Goal: Task Accomplishment & Management: Use online tool/utility

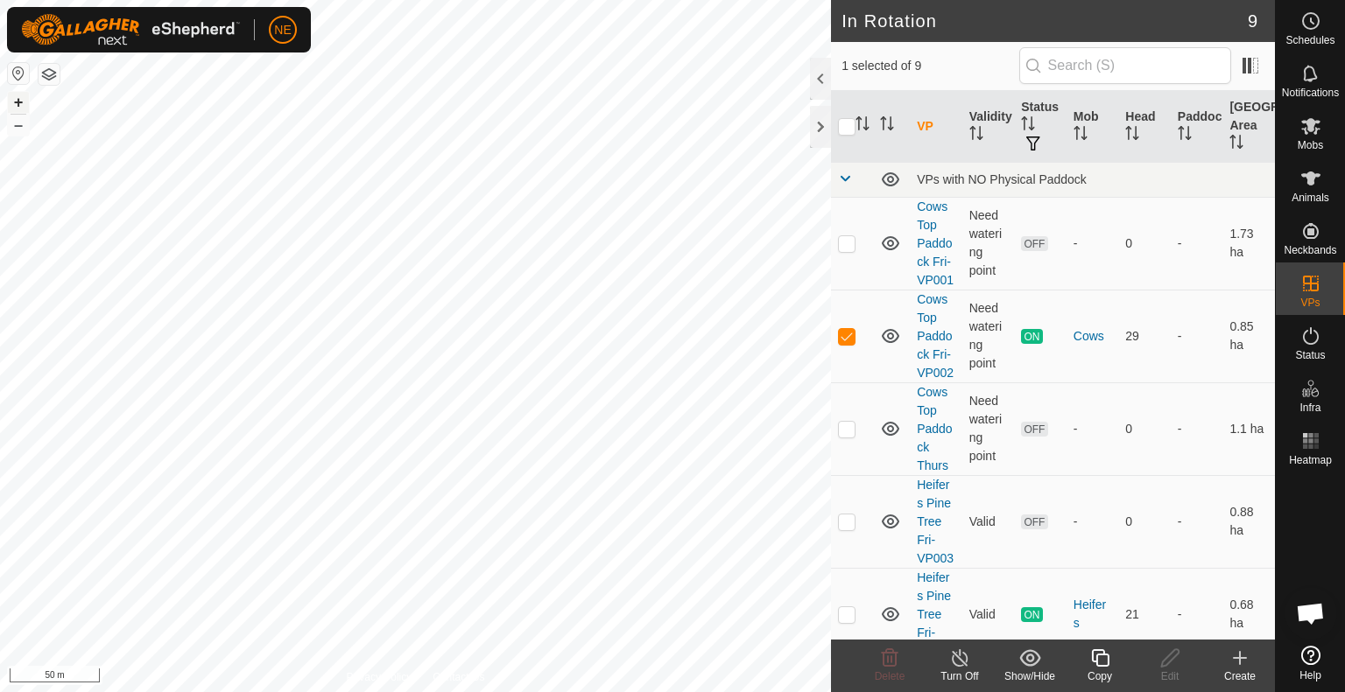
click at [11, 101] on button "+" at bounding box center [18, 102] width 21 height 21
click at [1100, 661] on icon at bounding box center [1100, 658] width 22 height 21
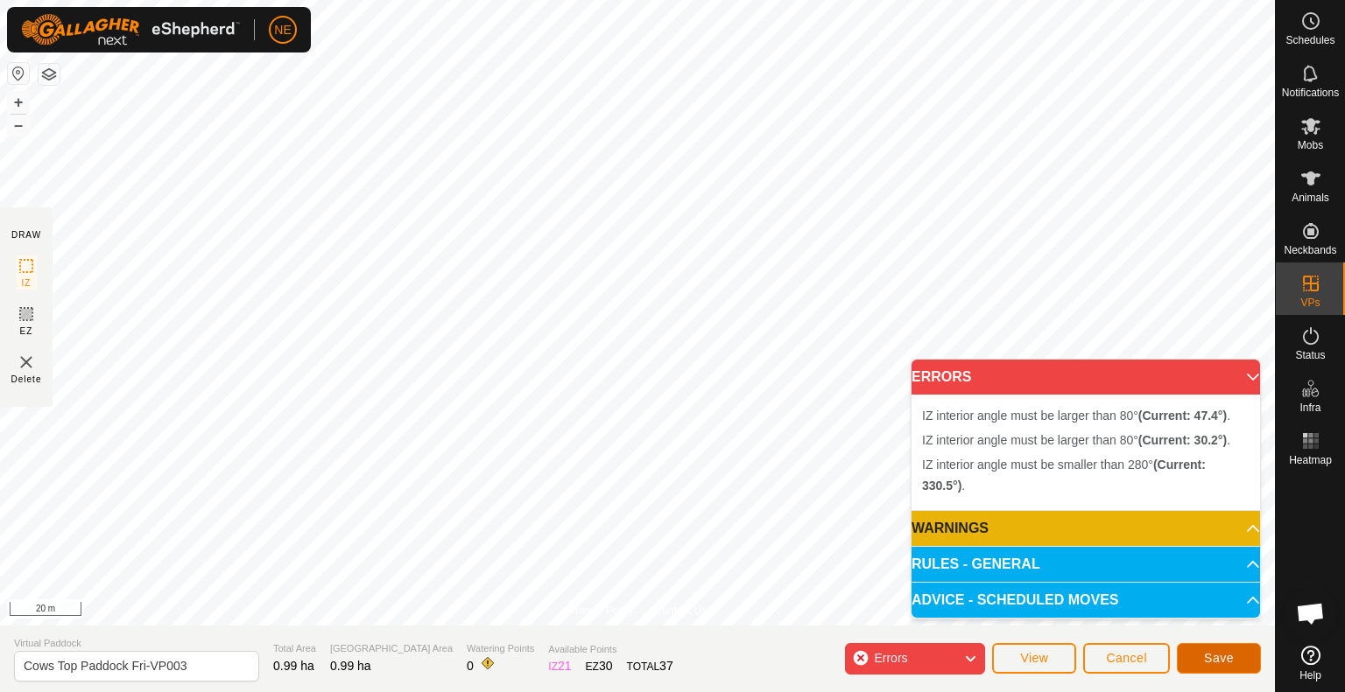
click at [1191, 660] on button "Save" at bounding box center [1219, 658] width 84 height 31
click at [1124, 645] on button "Cancel" at bounding box center [1126, 658] width 87 height 31
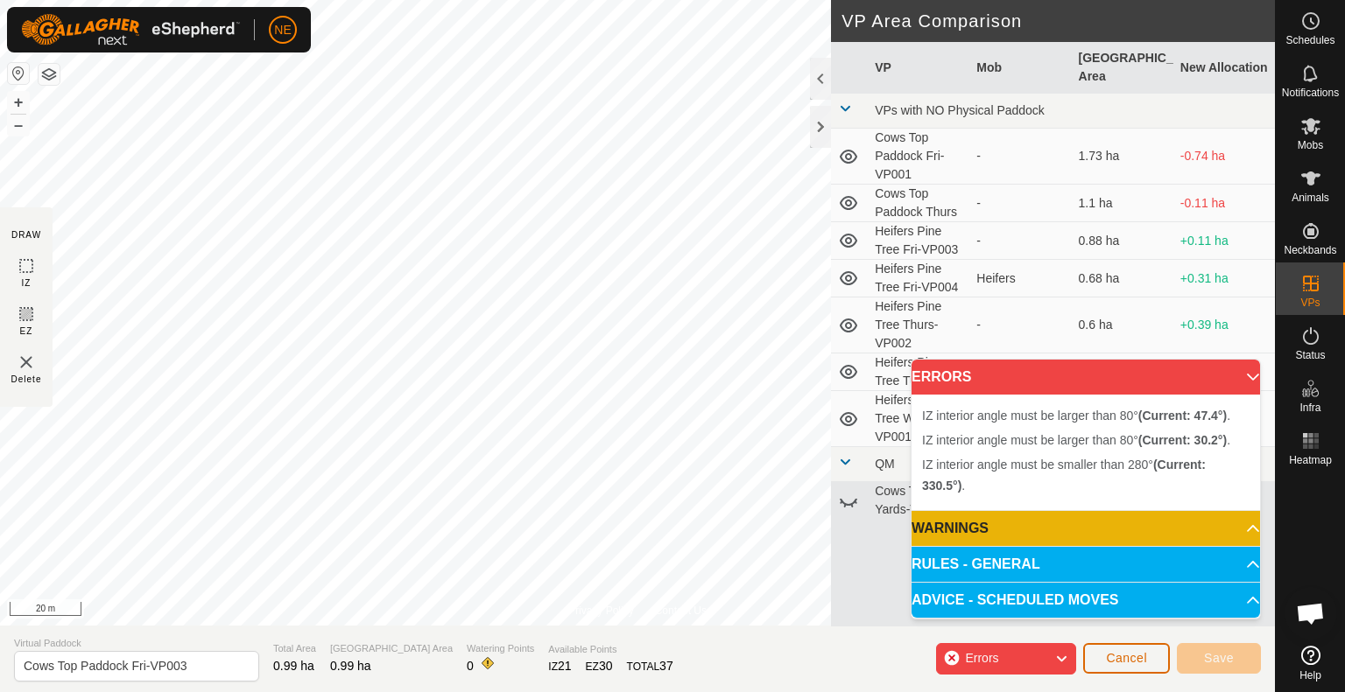
click at [1119, 662] on span "Cancel" at bounding box center [1126, 658] width 41 height 14
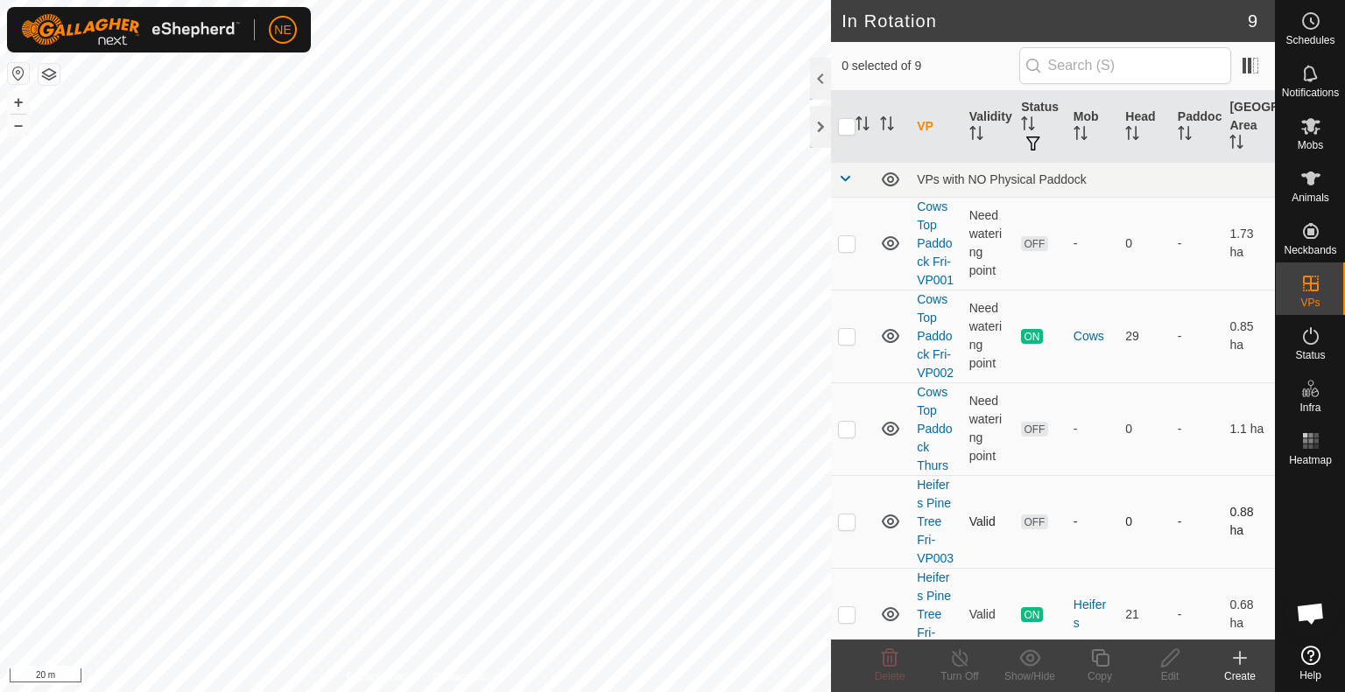
checkbox input "true"
click at [1106, 676] on div "Copy" at bounding box center [1100, 677] width 70 height 16
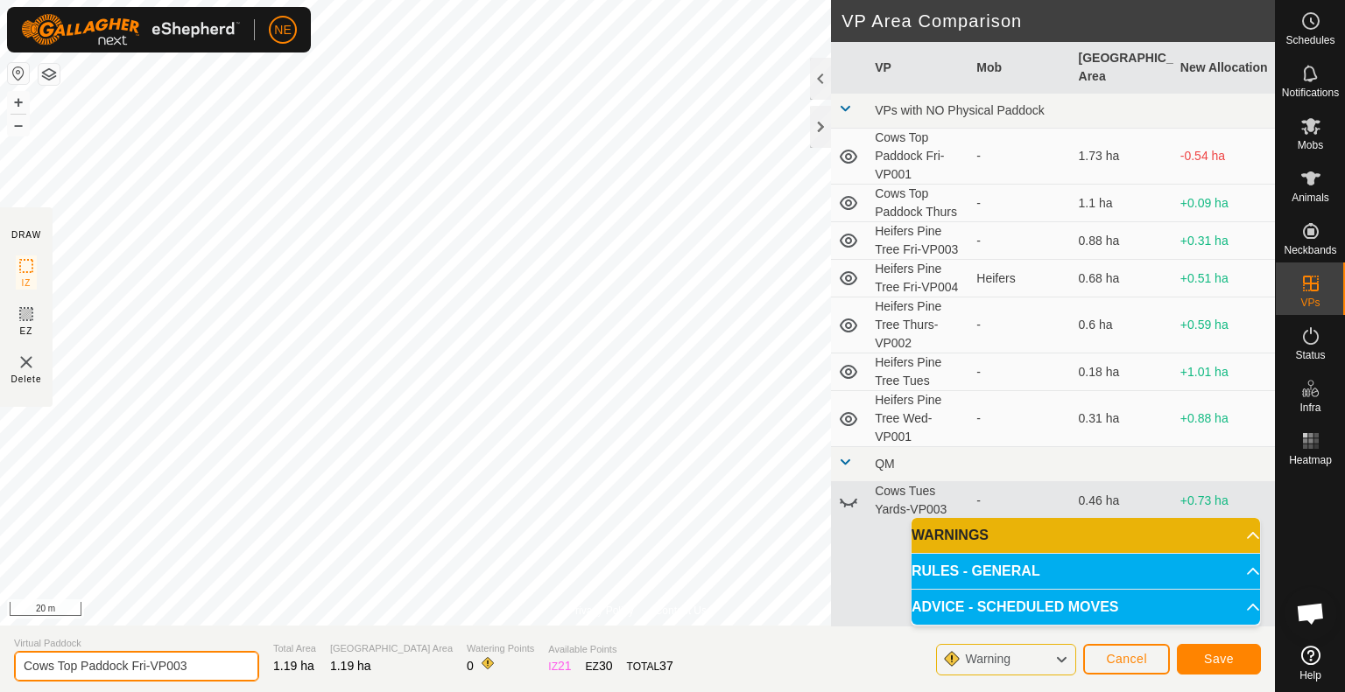
click at [144, 667] on input "Cows Top Paddock Fri-VP003" at bounding box center [136, 666] width 245 height 31
type input "Cows Top Paddock Sat-VP003"
click at [1226, 650] on button "Save" at bounding box center [1219, 659] width 84 height 31
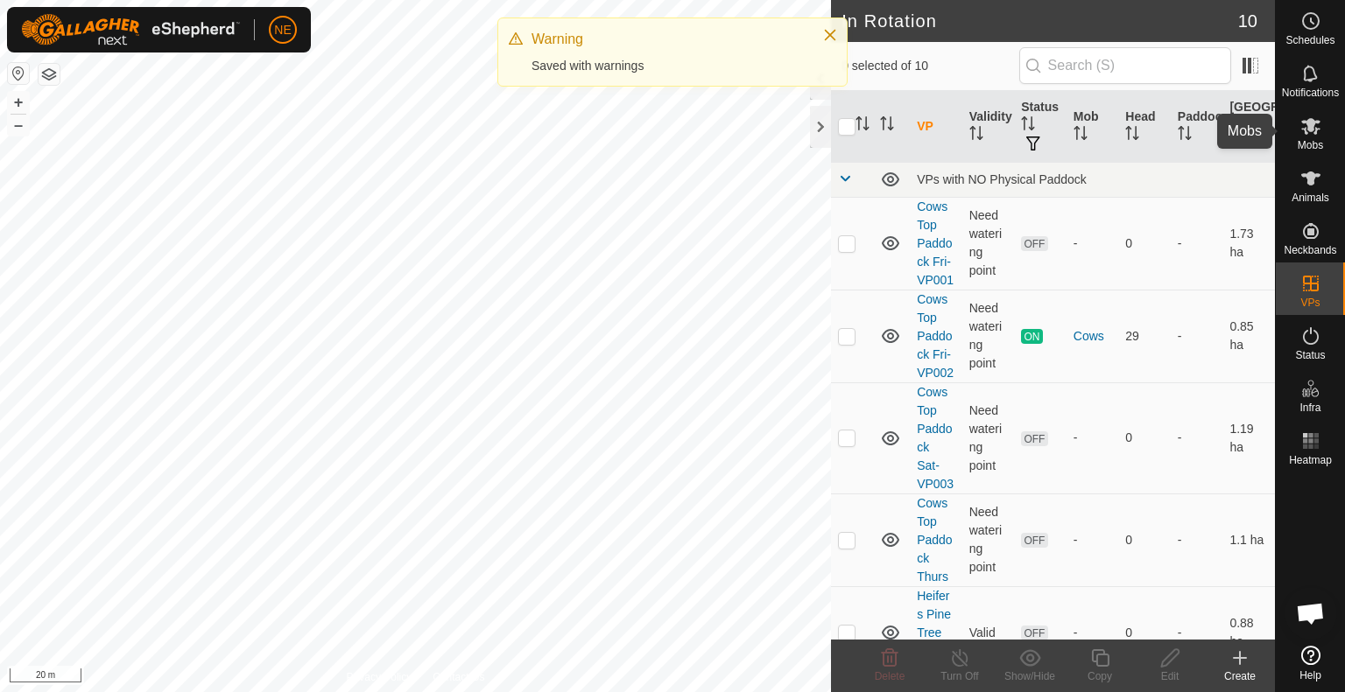
click at [1297, 144] on span "Mobs" at bounding box center [1309, 145] width 25 height 11
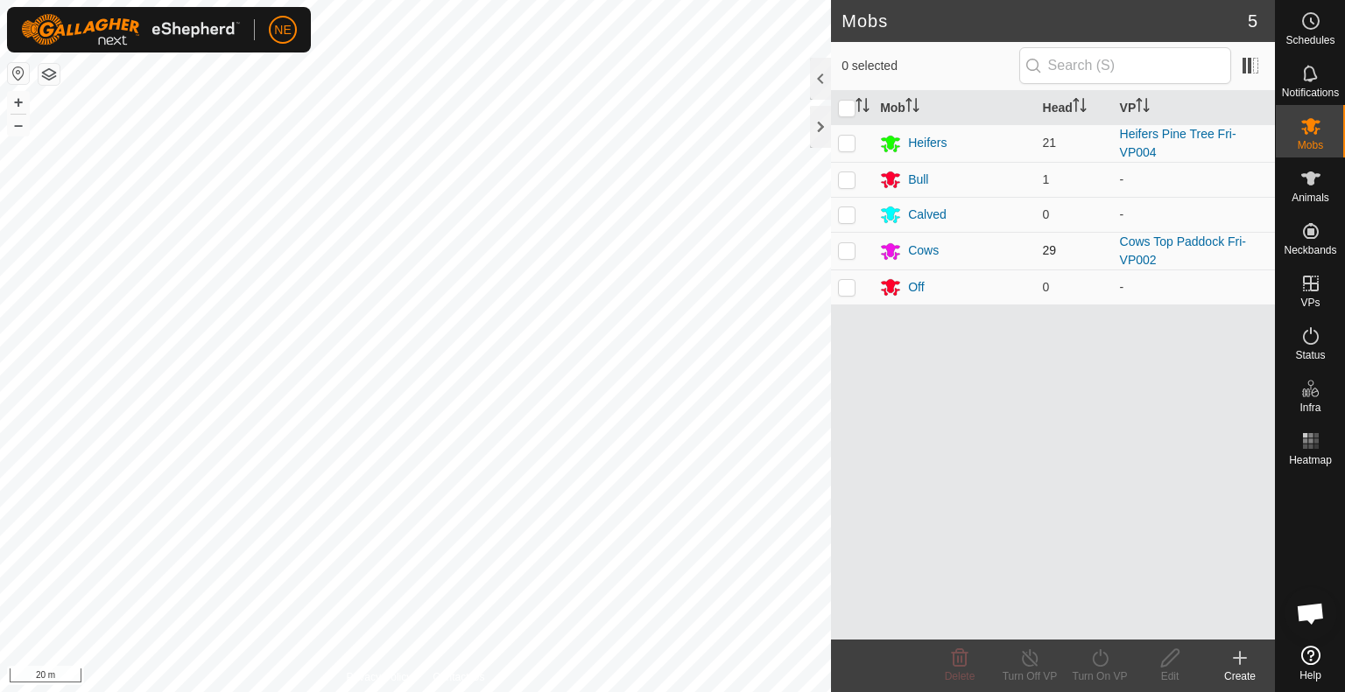
click at [842, 255] on p-checkbox at bounding box center [847, 250] width 18 height 14
checkbox input "true"
click at [1100, 657] on icon at bounding box center [1100, 658] width 22 height 21
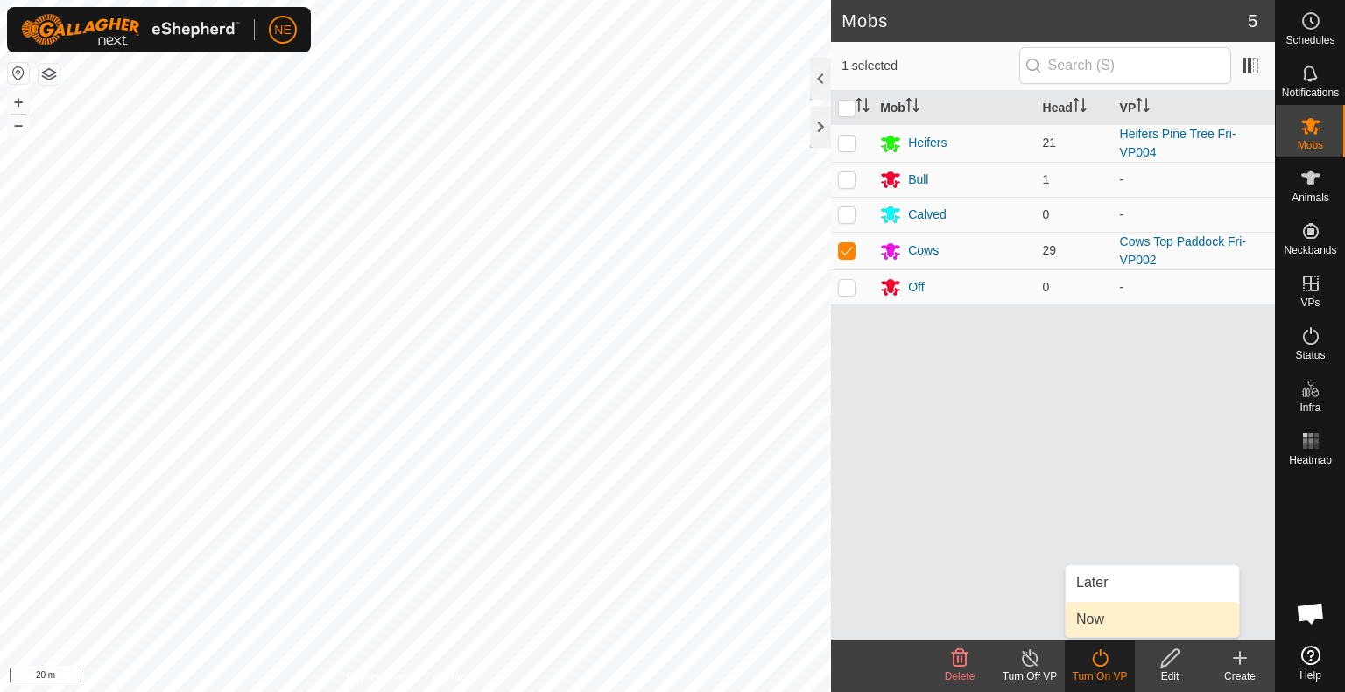
click at [1088, 615] on link "Now" at bounding box center [1151, 619] width 173 height 35
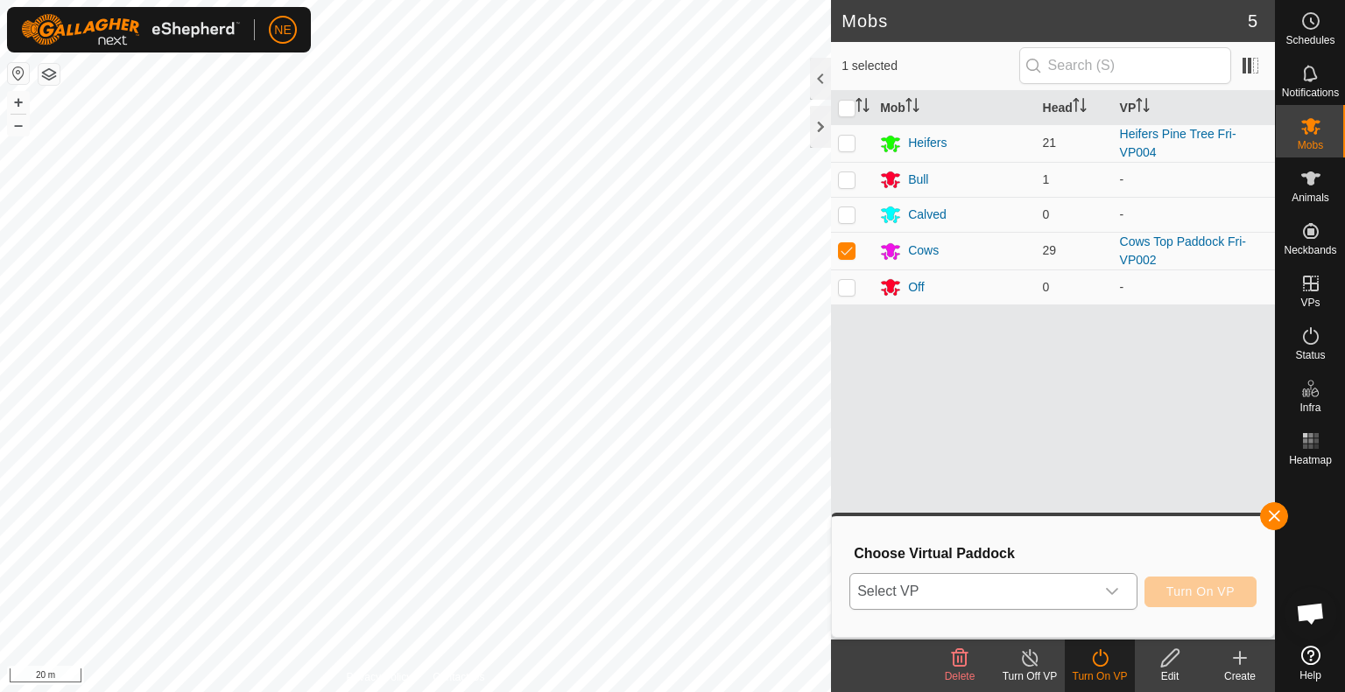
click at [1116, 594] on icon "dropdown trigger" at bounding box center [1112, 592] width 14 height 14
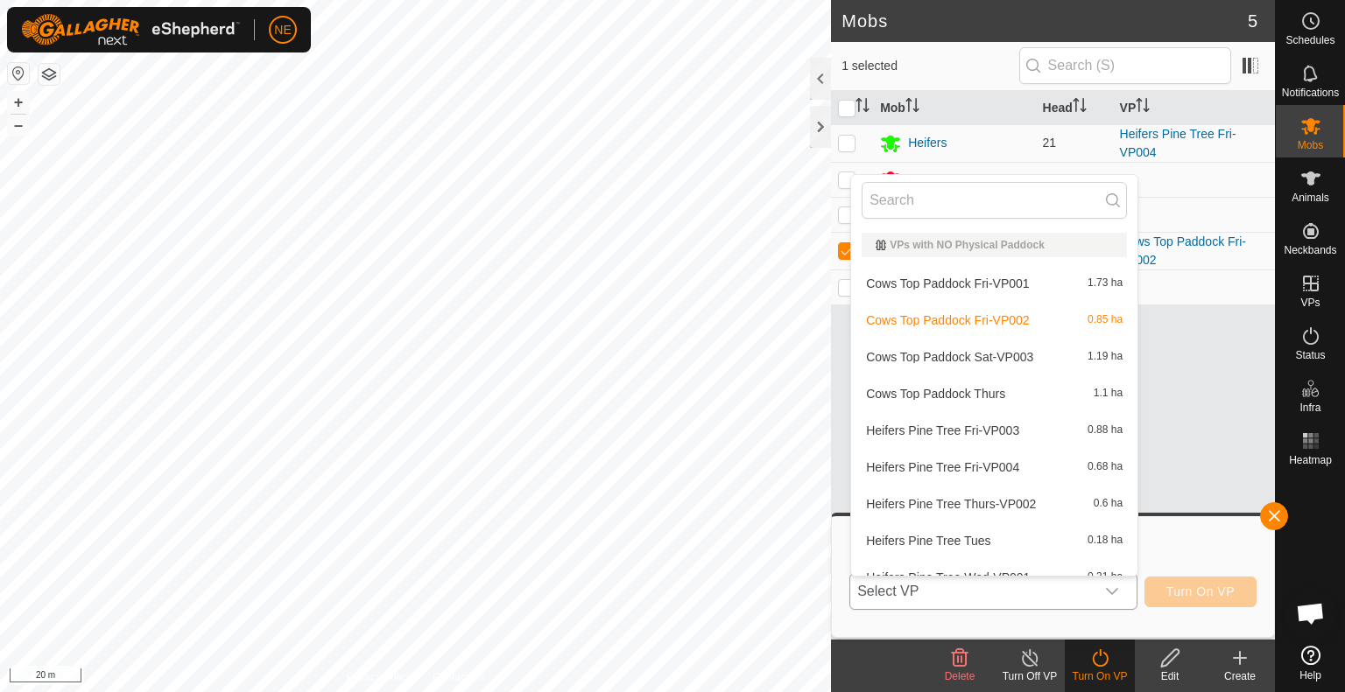
scroll to position [19, 0]
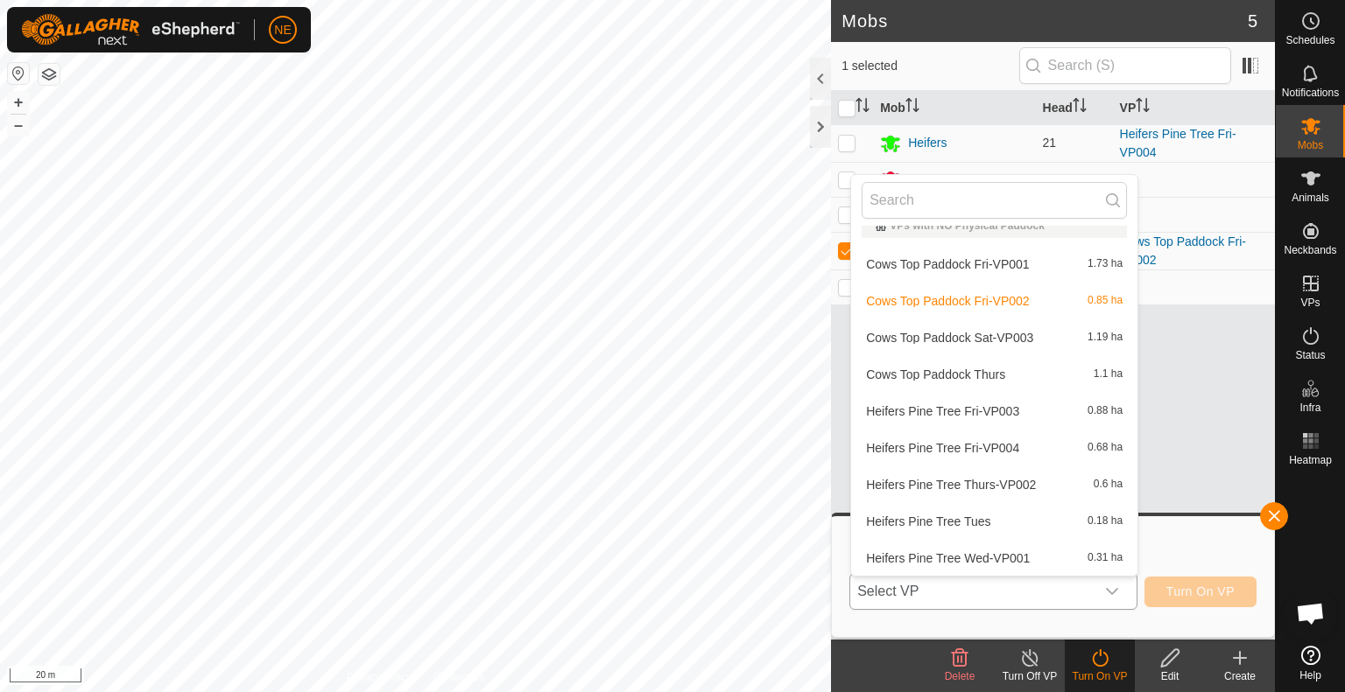
click at [984, 345] on li "Cows Top Paddock Sat-VP003 1.19 ha" at bounding box center [994, 337] width 286 height 35
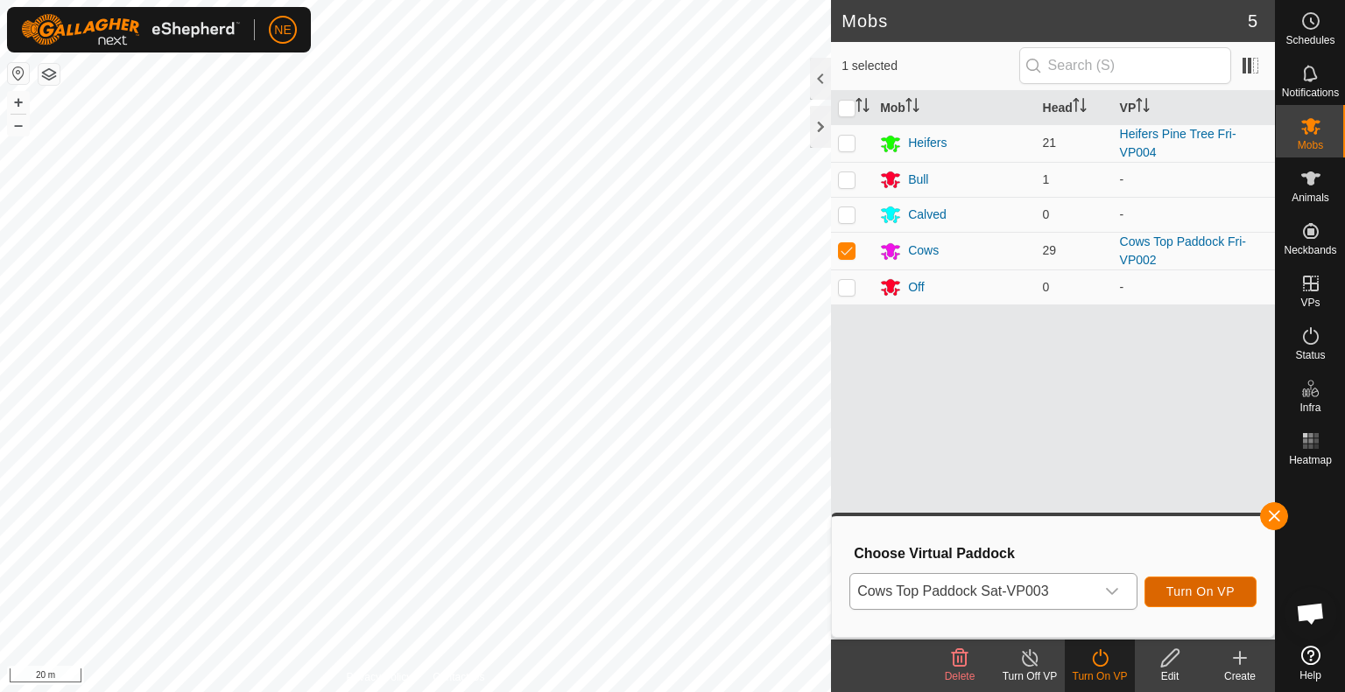
click at [1181, 585] on span "Turn On VP" at bounding box center [1200, 592] width 68 height 14
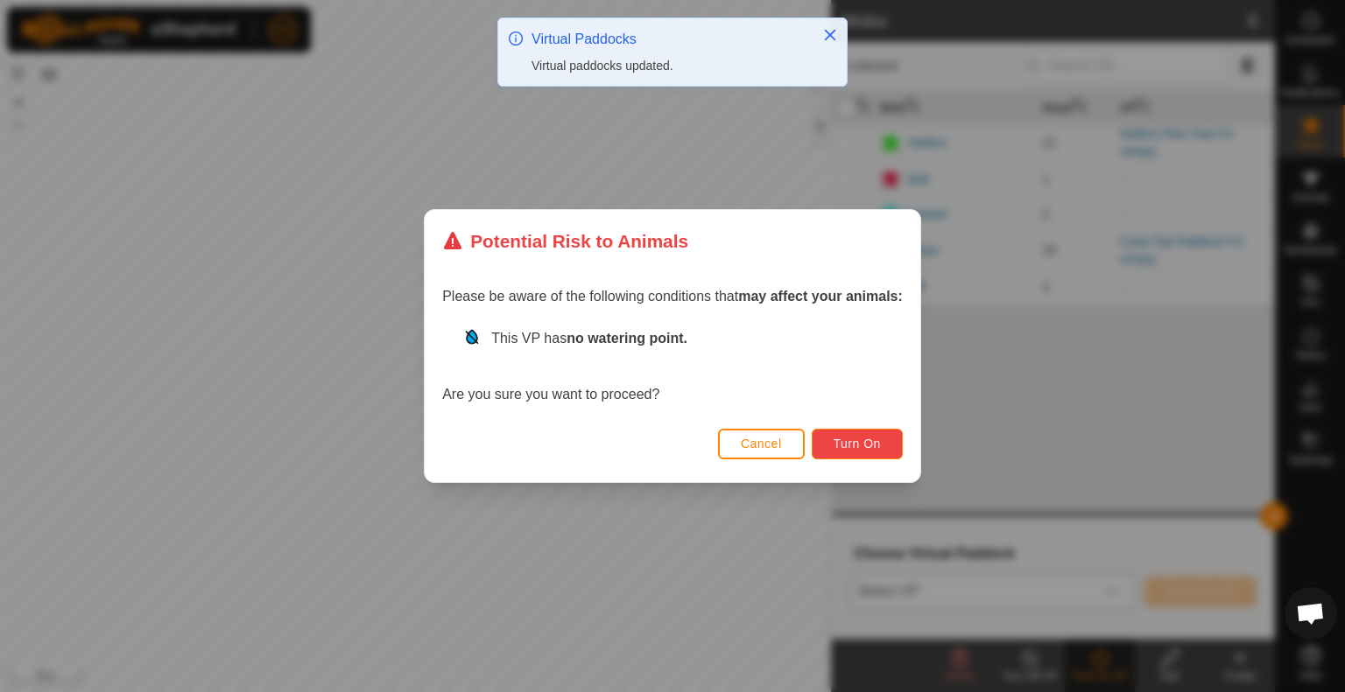
click at [860, 458] on button "Turn On" at bounding box center [857, 444] width 91 height 31
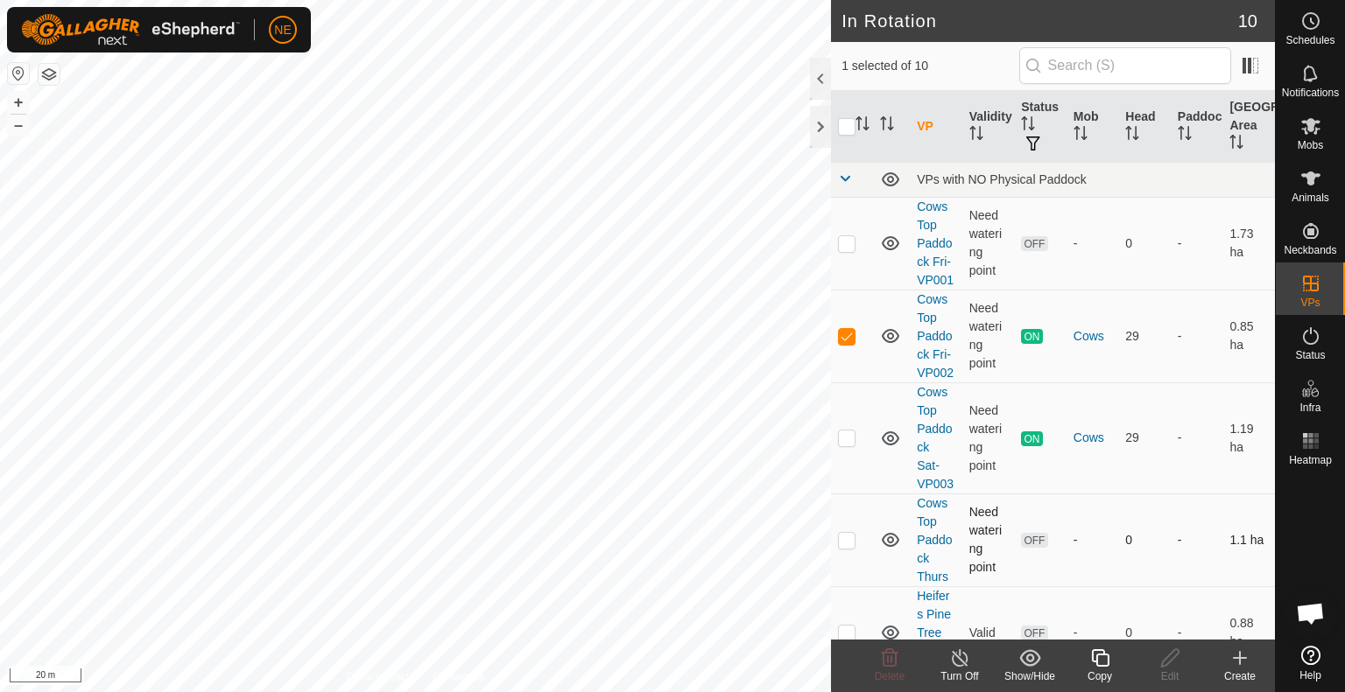
checkbox input "false"
checkbox input "true"
click at [1104, 665] on icon at bounding box center [1100, 659] width 18 height 18
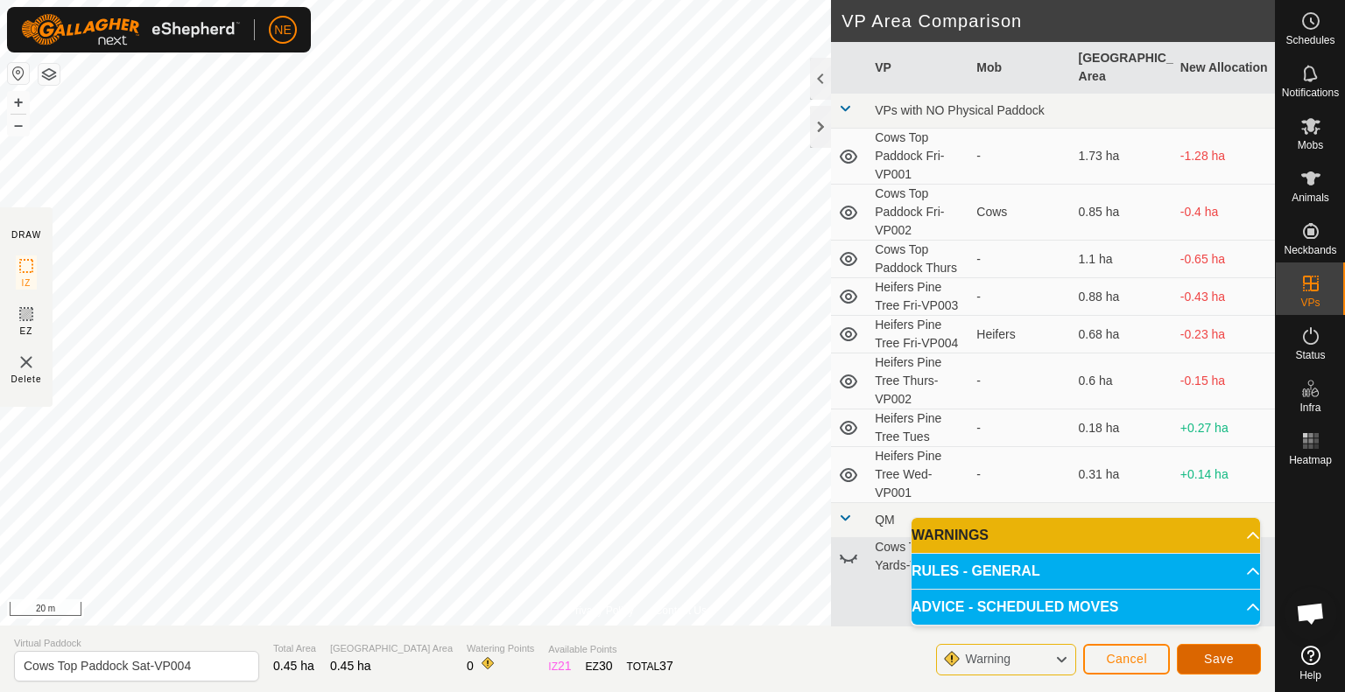
click at [1241, 654] on button "Save" at bounding box center [1219, 659] width 84 height 31
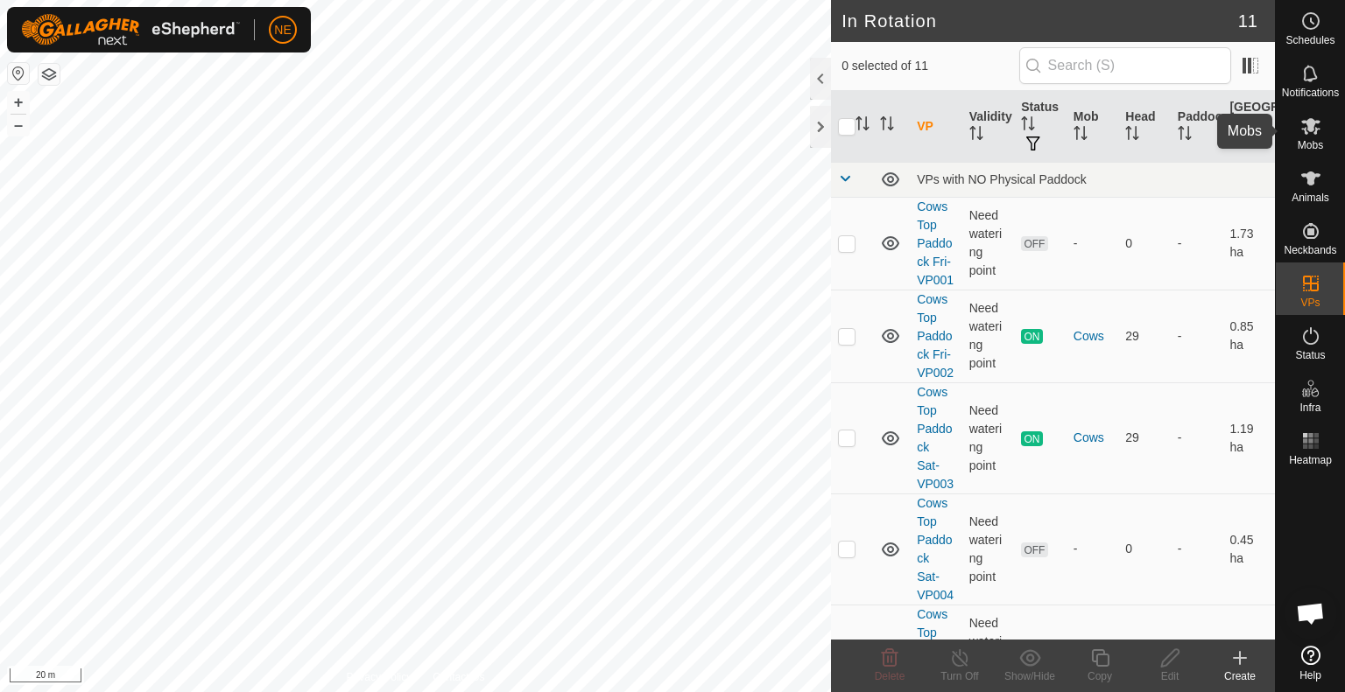
click at [1318, 149] on span "Mobs" at bounding box center [1309, 145] width 25 height 11
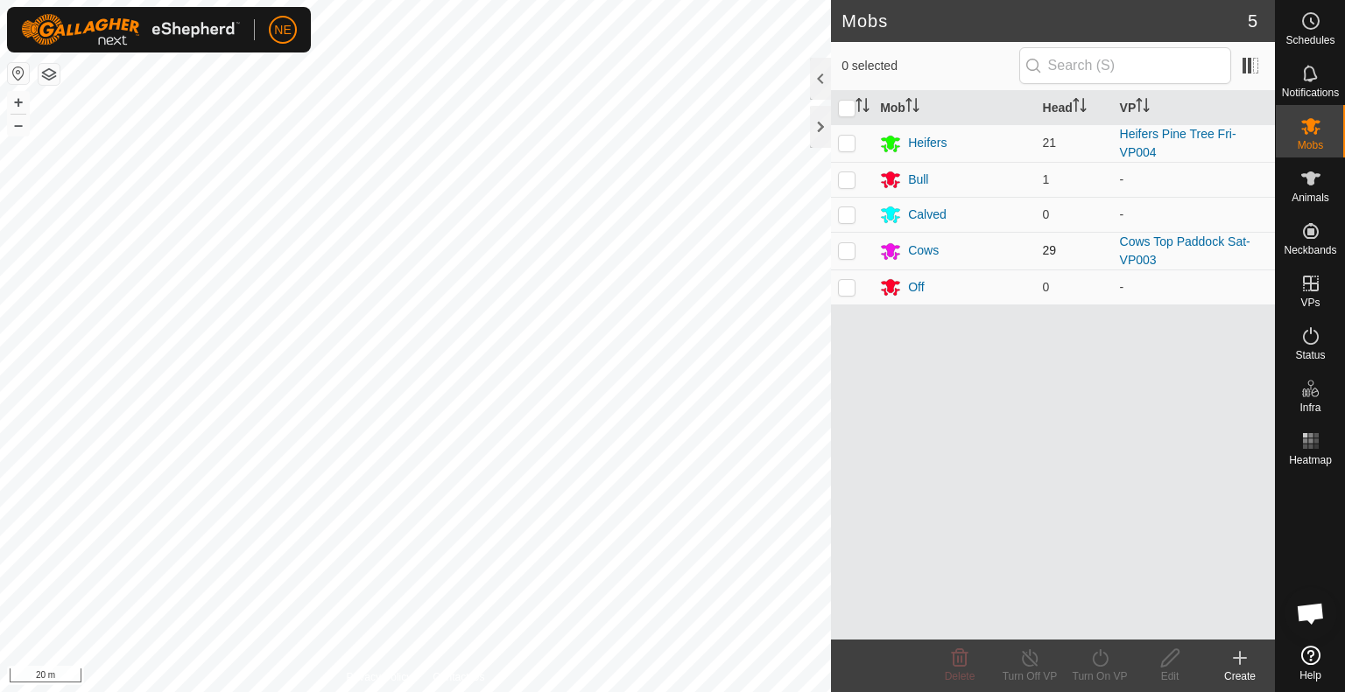
click at [851, 247] on p-checkbox at bounding box center [847, 250] width 18 height 14
checkbox input "true"
click at [1083, 668] on turn-on-svg-icon at bounding box center [1100, 658] width 70 height 21
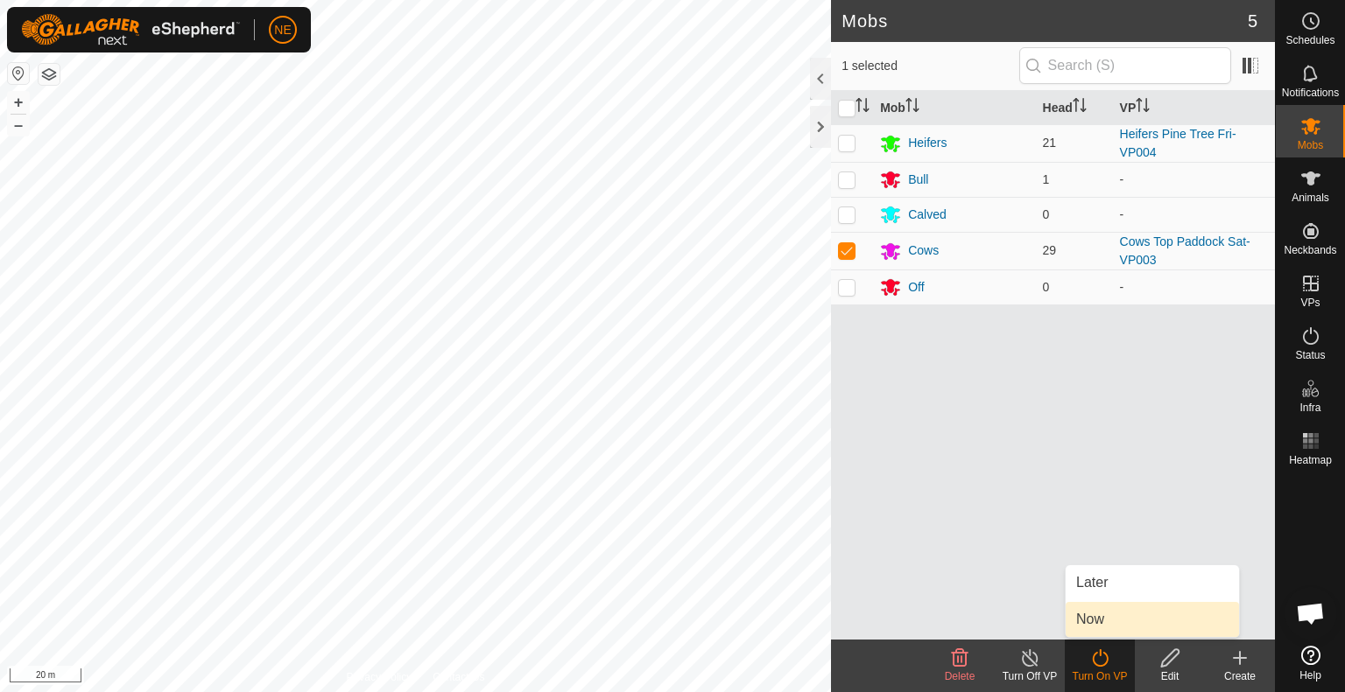
click at [1079, 622] on link "Now" at bounding box center [1151, 619] width 173 height 35
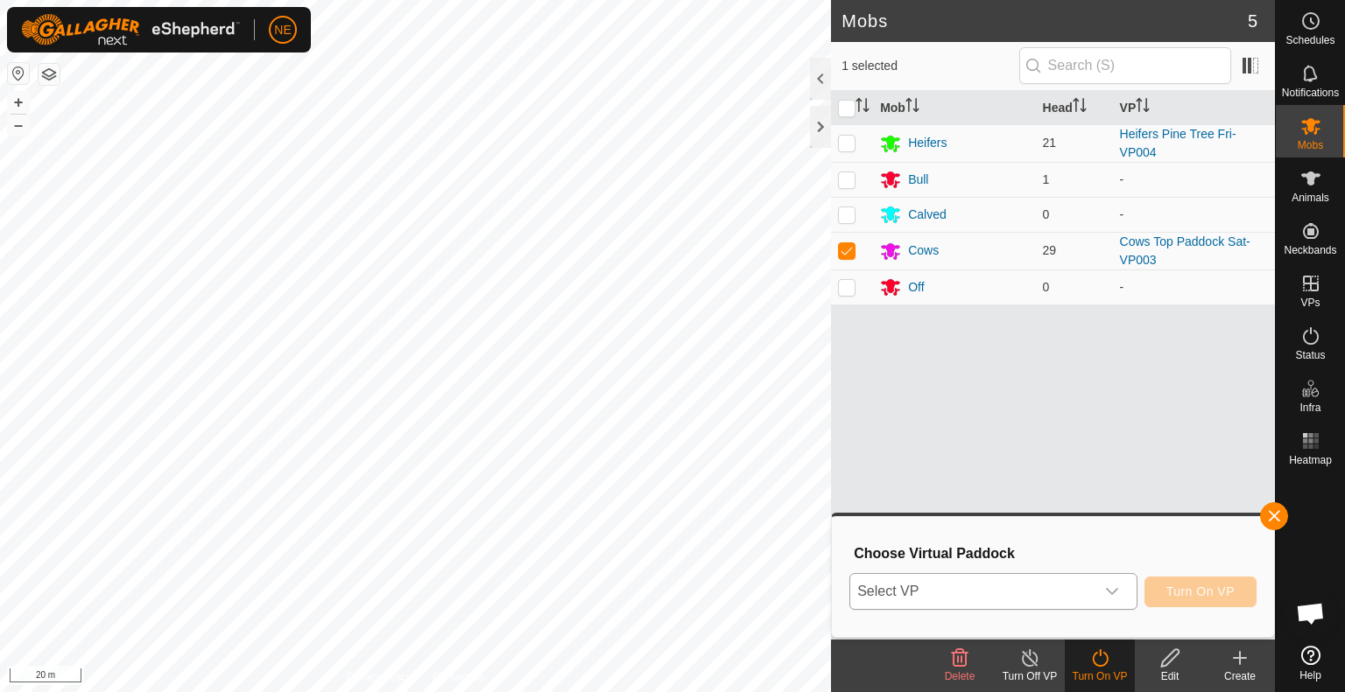
click at [1110, 596] on icon "dropdown trigger" at bounding box center [1112, 592] width 14 height 14
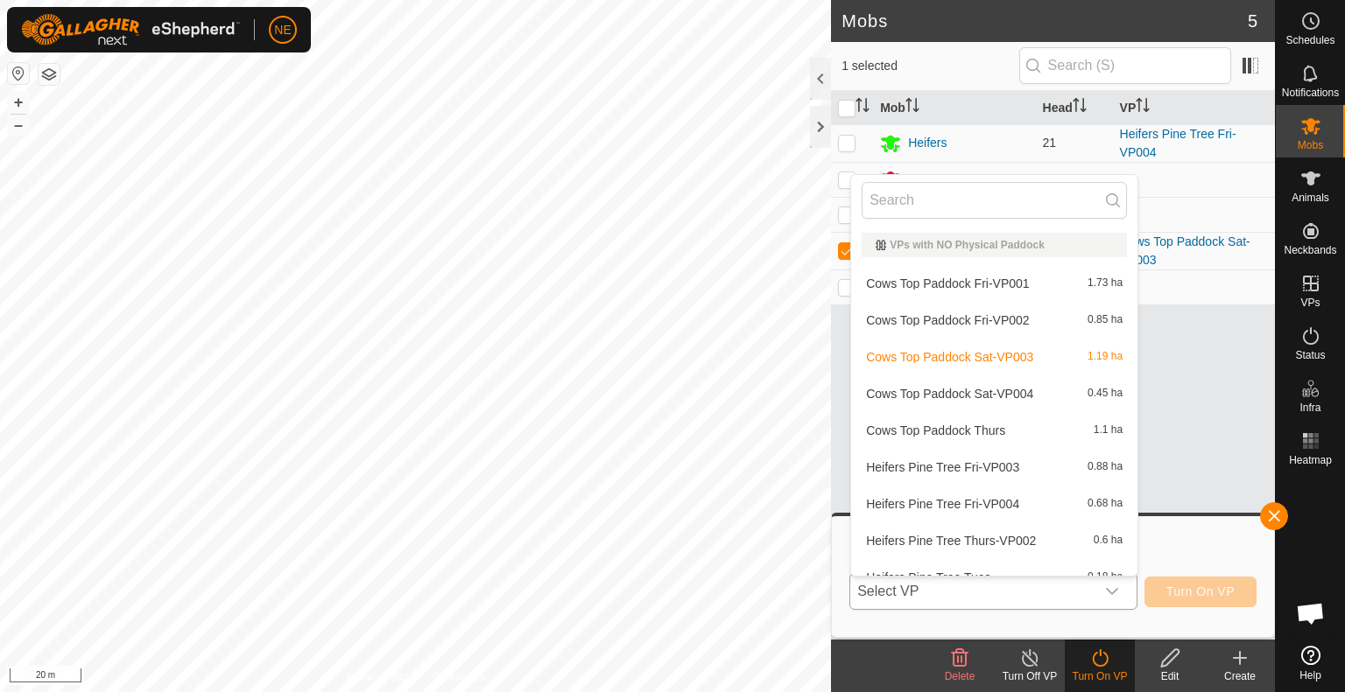
scroll to position [19, 0]
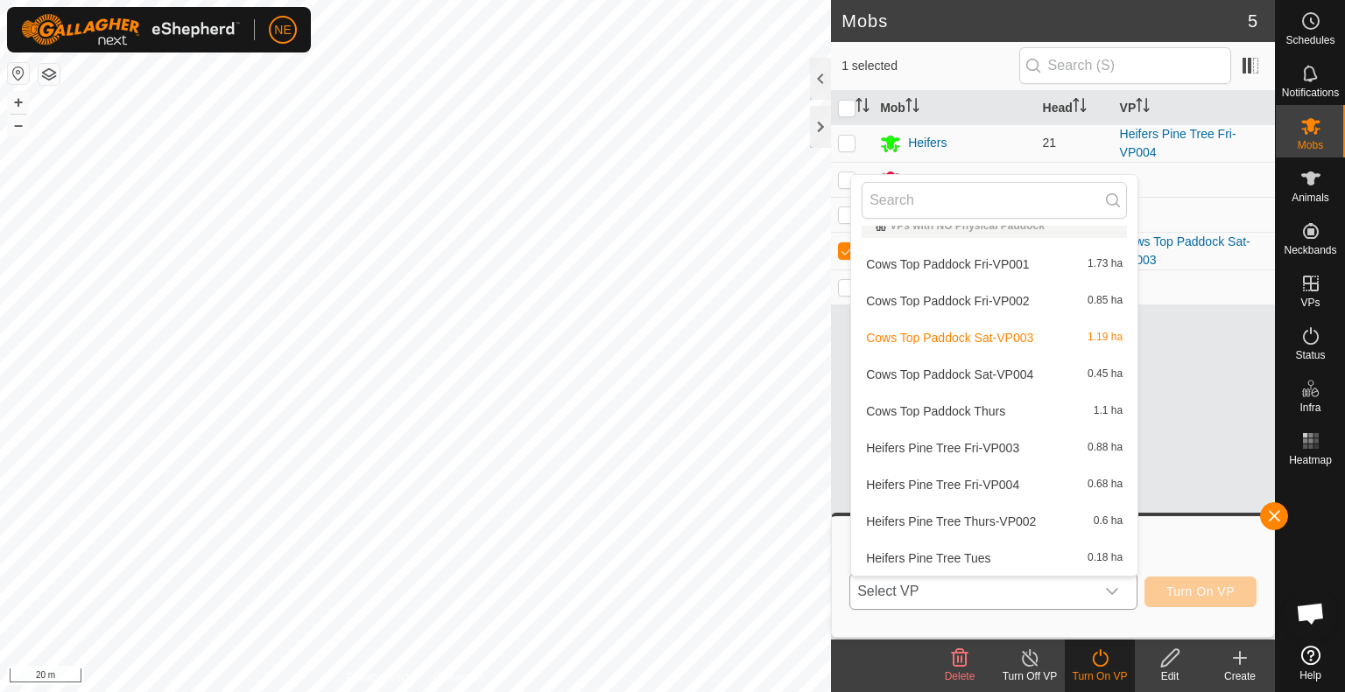
click at [982, 370] on li "Cows Top Paddock Sat-VP004 0.45 ha" at bounding box center [994, 374] width 286 height 35
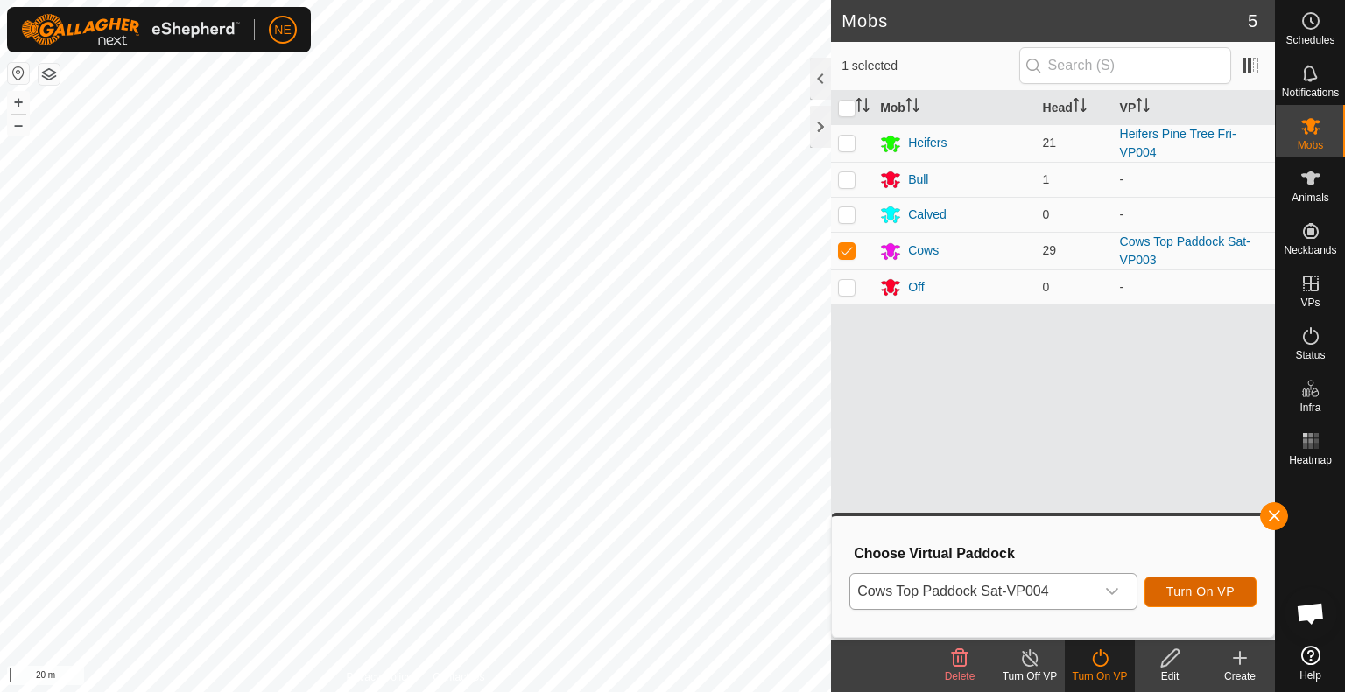
click at [1174, 594] on span "Turn On VP" at bounding box center [1200, 592] width 68 height 14
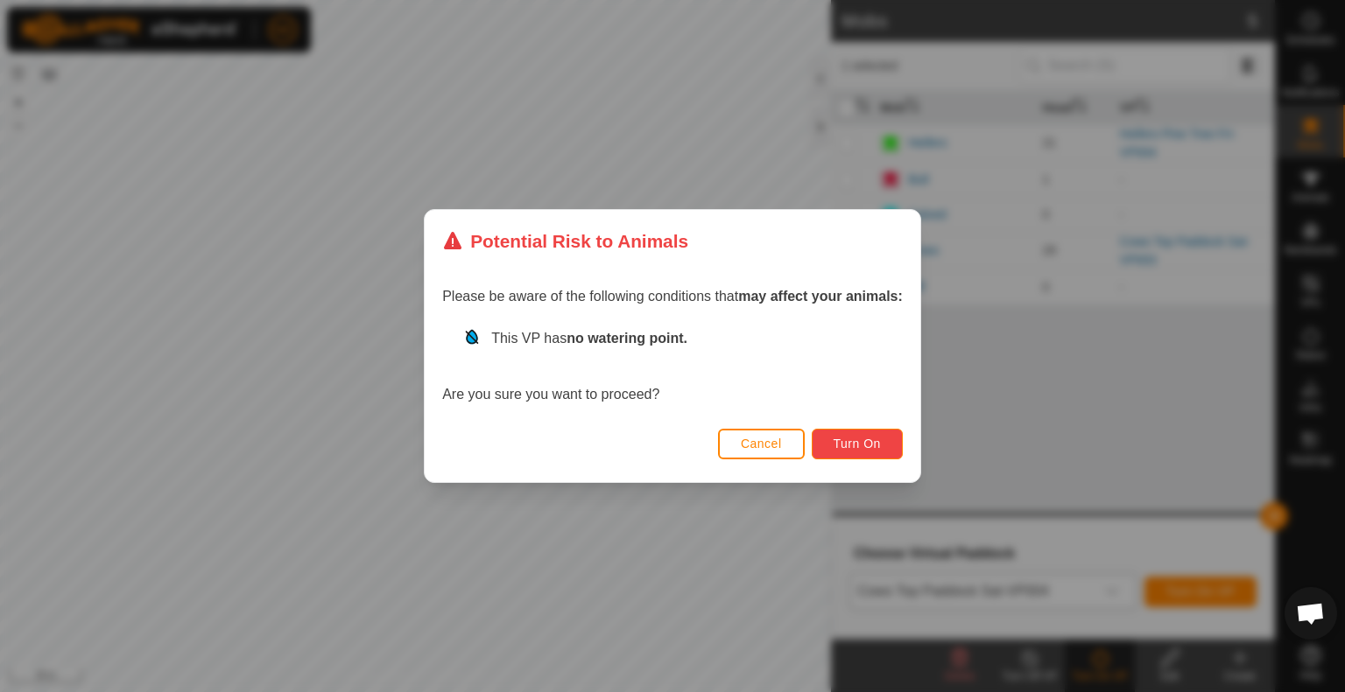
click at [864, 445] on span "Turn On" at bounding box center [856, 444] width 47 height 14
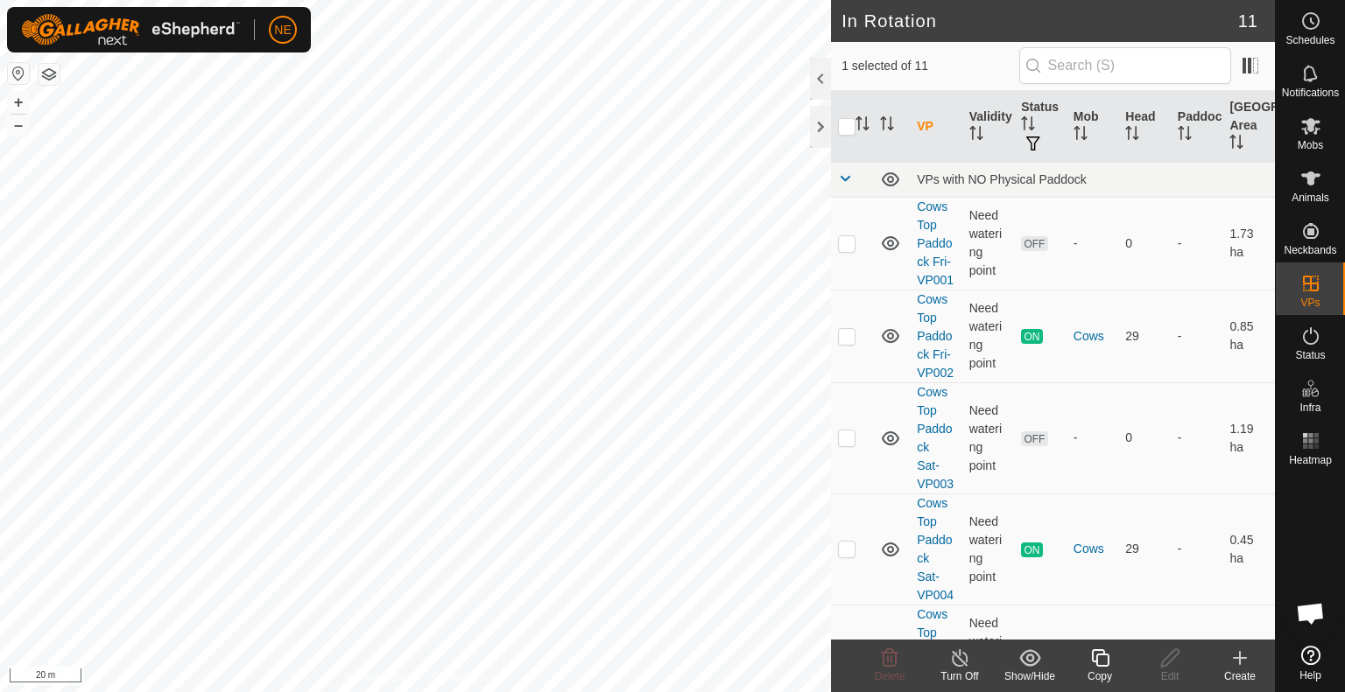
click at [1107, 668] on icon at bounding box center [1100, 658] width 22 height 21
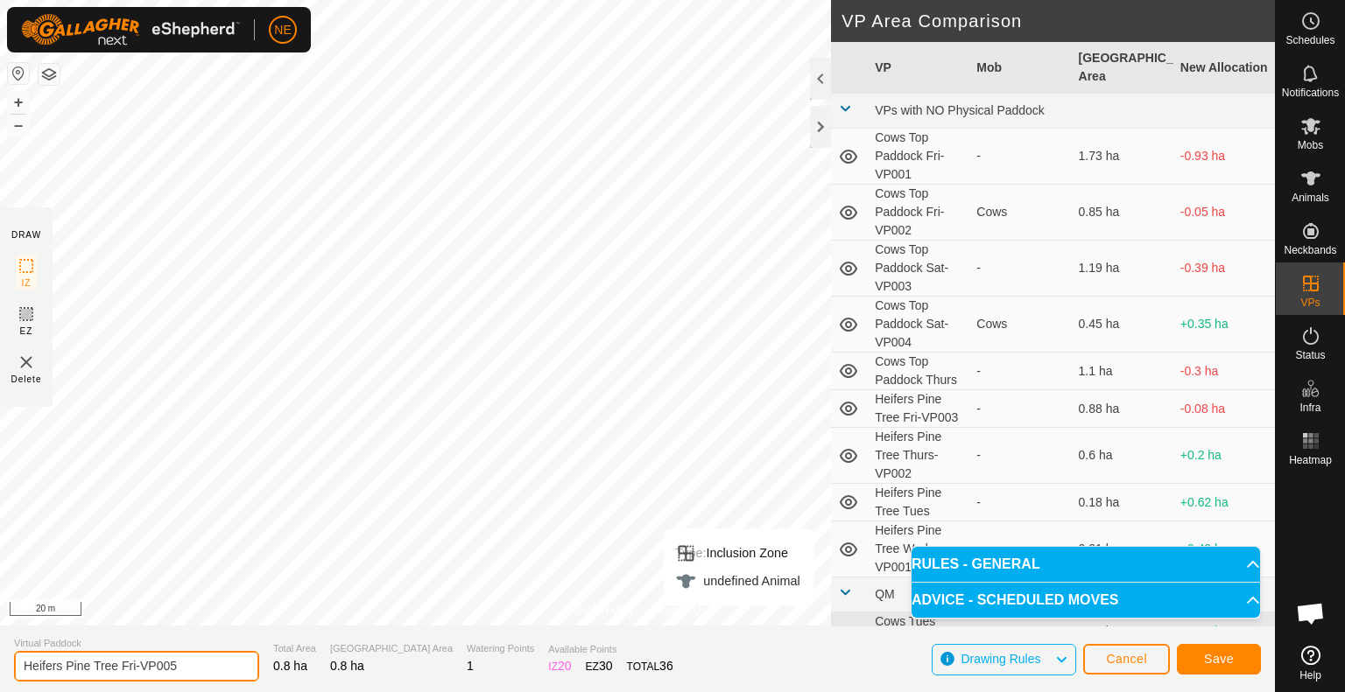
click at [134, 671] on input "Heifers Pine Tree Fri-VP005" at bounding box center [136, 666] width 245 height 31
type input "Heifers Pine Tree Sat-VP005"
click at [1189, 657] on button "Save" at bounding box center [1219, 659] width 84 height 31
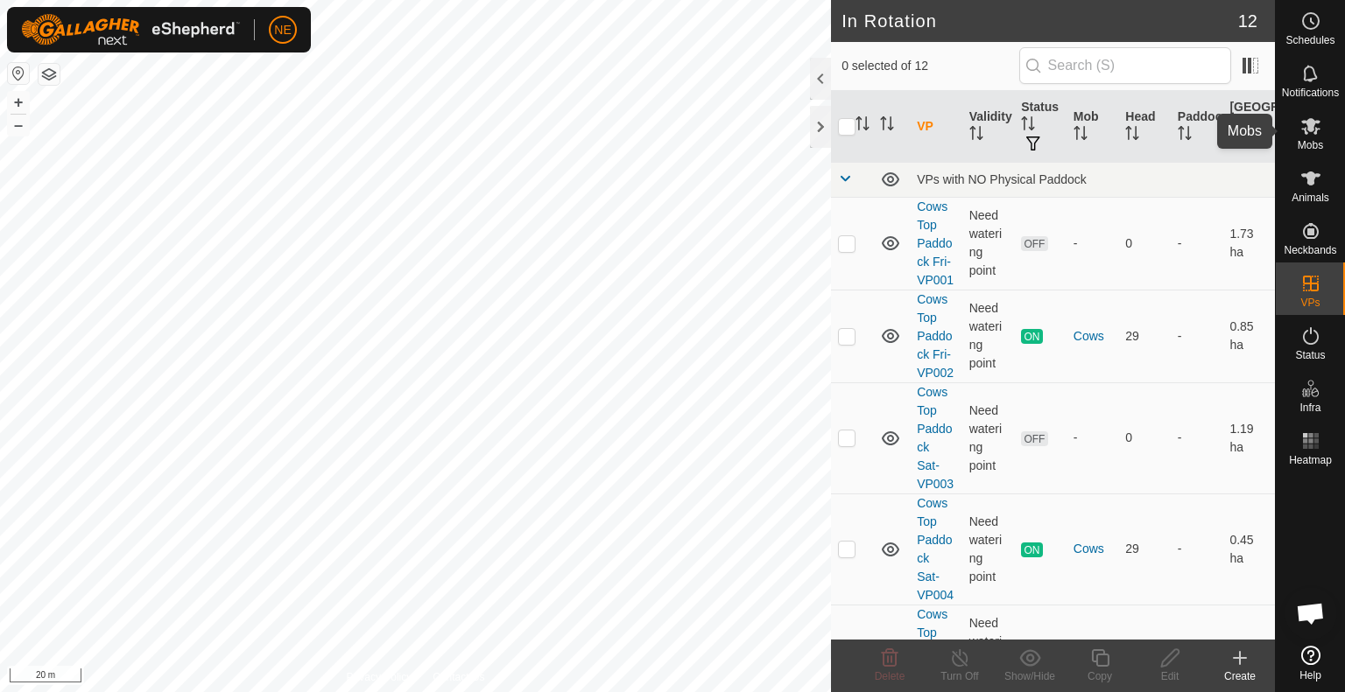
click at [1313, 144] on span "Mobs" at bounding box center [1309, 145] width 25 height 11
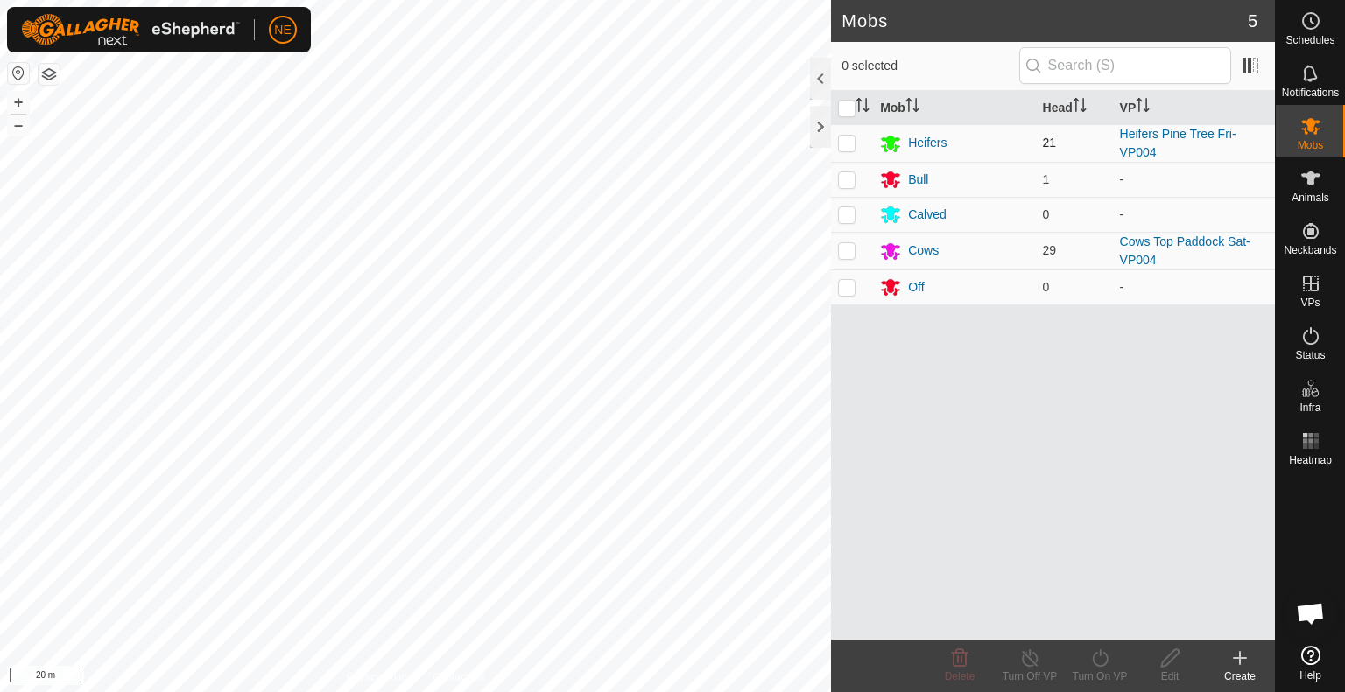
click at [843, 148] on p-checkbox at bounding box center [847, 143] width 18 height 14
checkbox input "true"
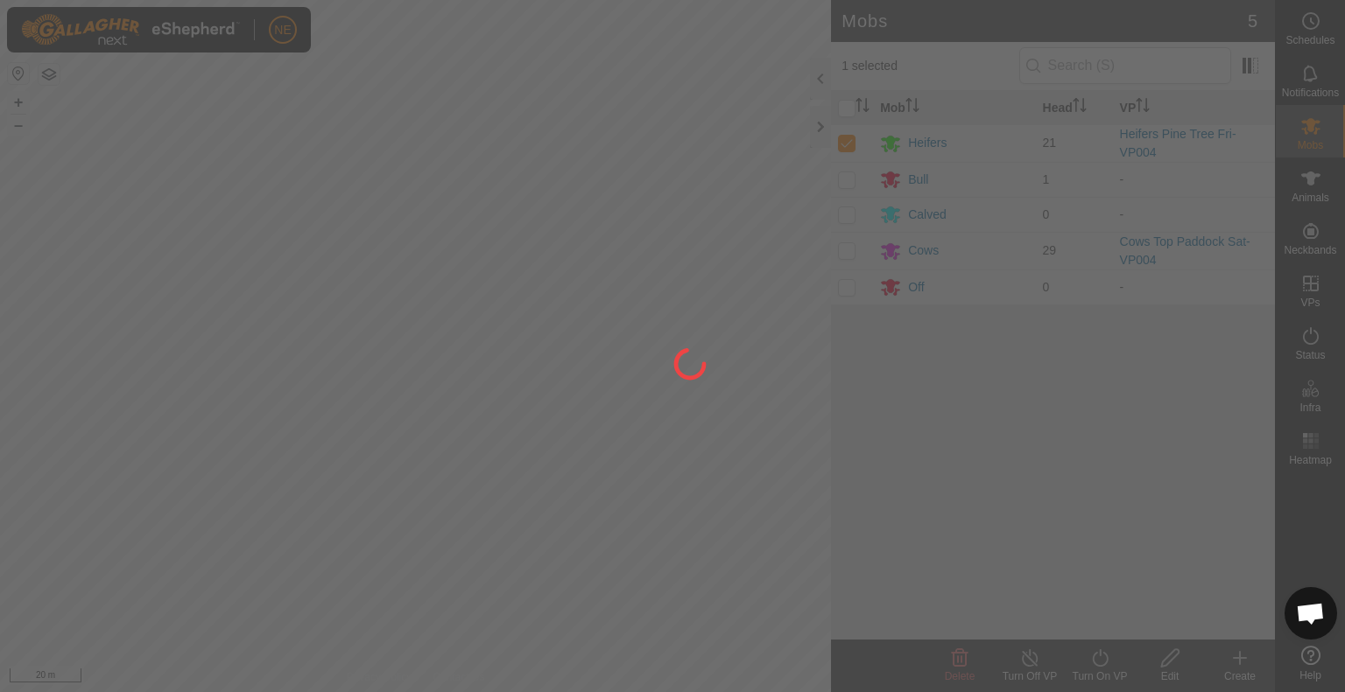
click at [1091, 675] on div "NE Schedules Notifications Mobs Animals Neckbands VPs Status Infra Heatmap Help…" at bounding box center [672, 346] width 1345 height 692
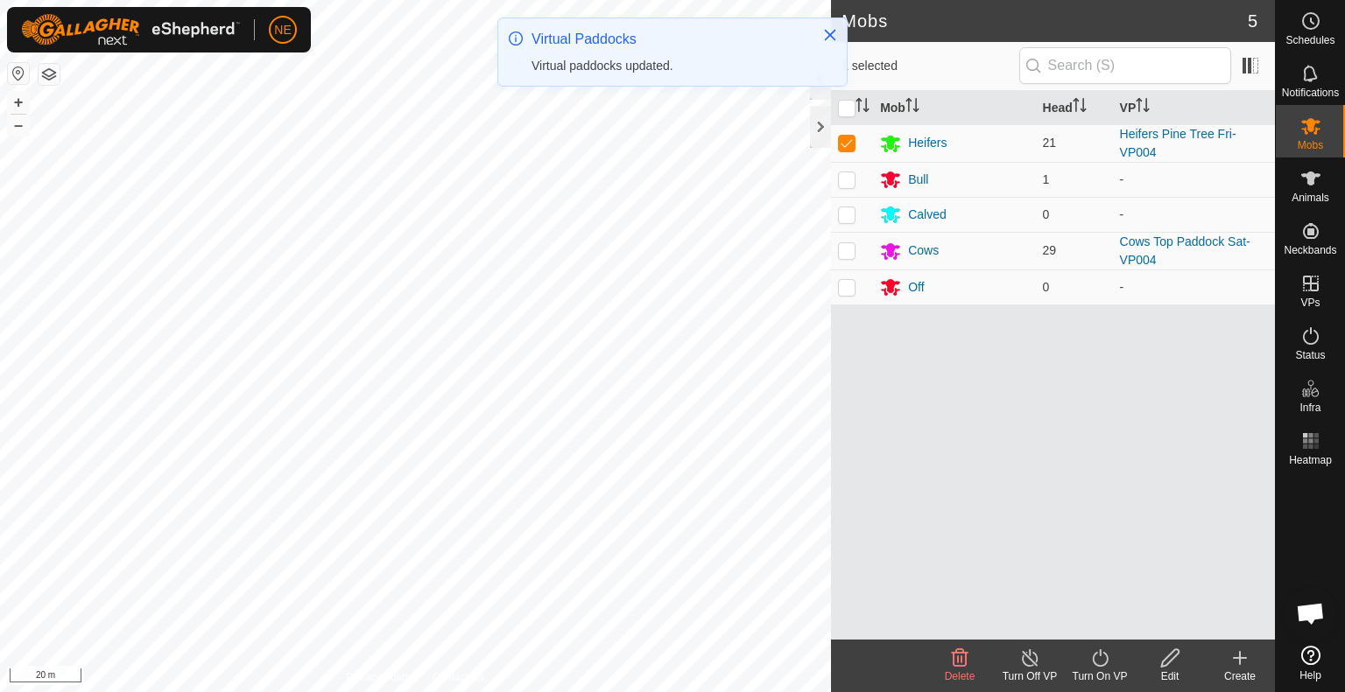
click at [1094, 682] on div "Turn On VP" at bounding box center [1100, 677] width 70 height 16
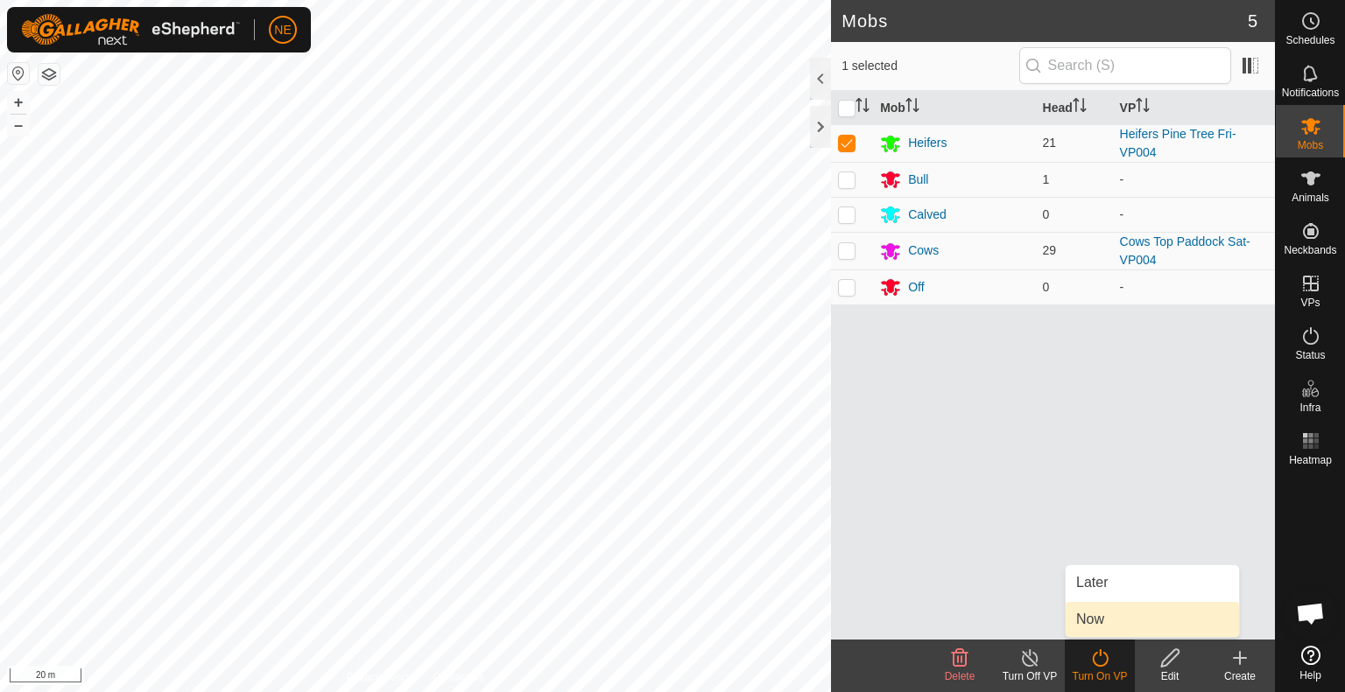
click at [1089, 629] on link "Now" at bounding box center [1151, 619] width 173 height 35
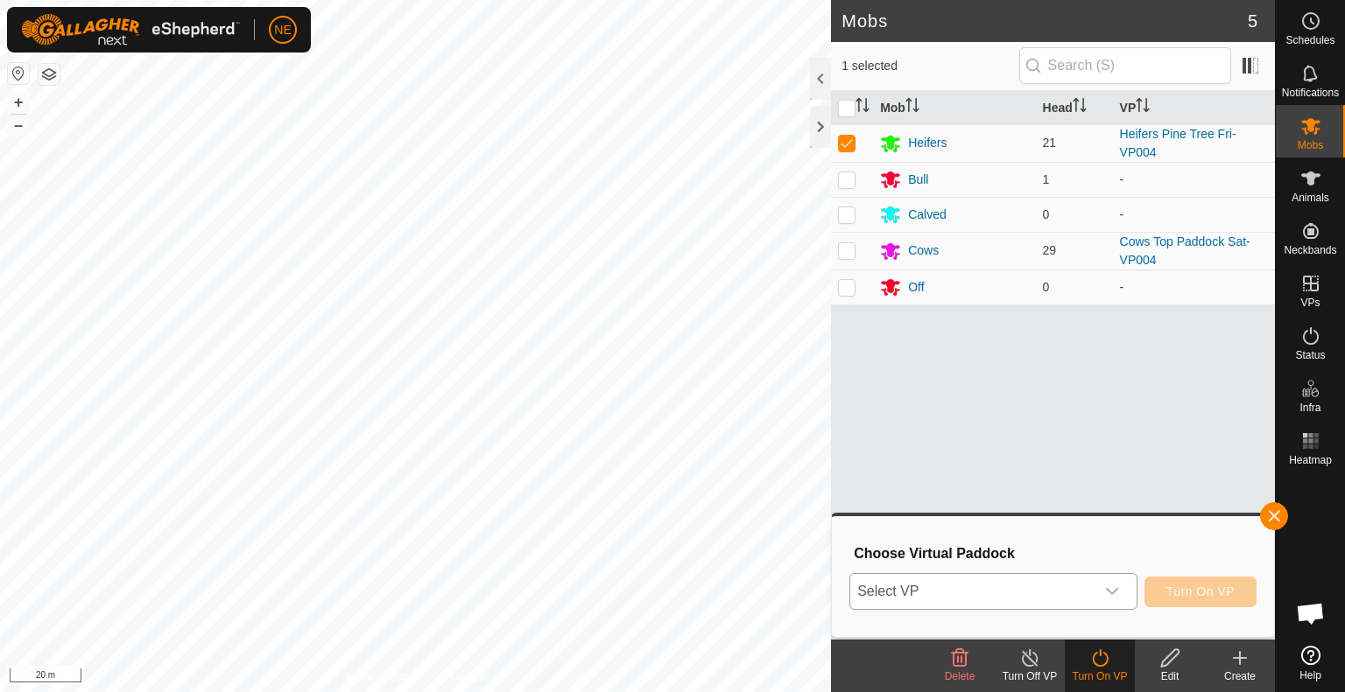
click at [1113, 591] on icon "dropdown trigger" at bounding box center [1112, 592] width 14 height 14
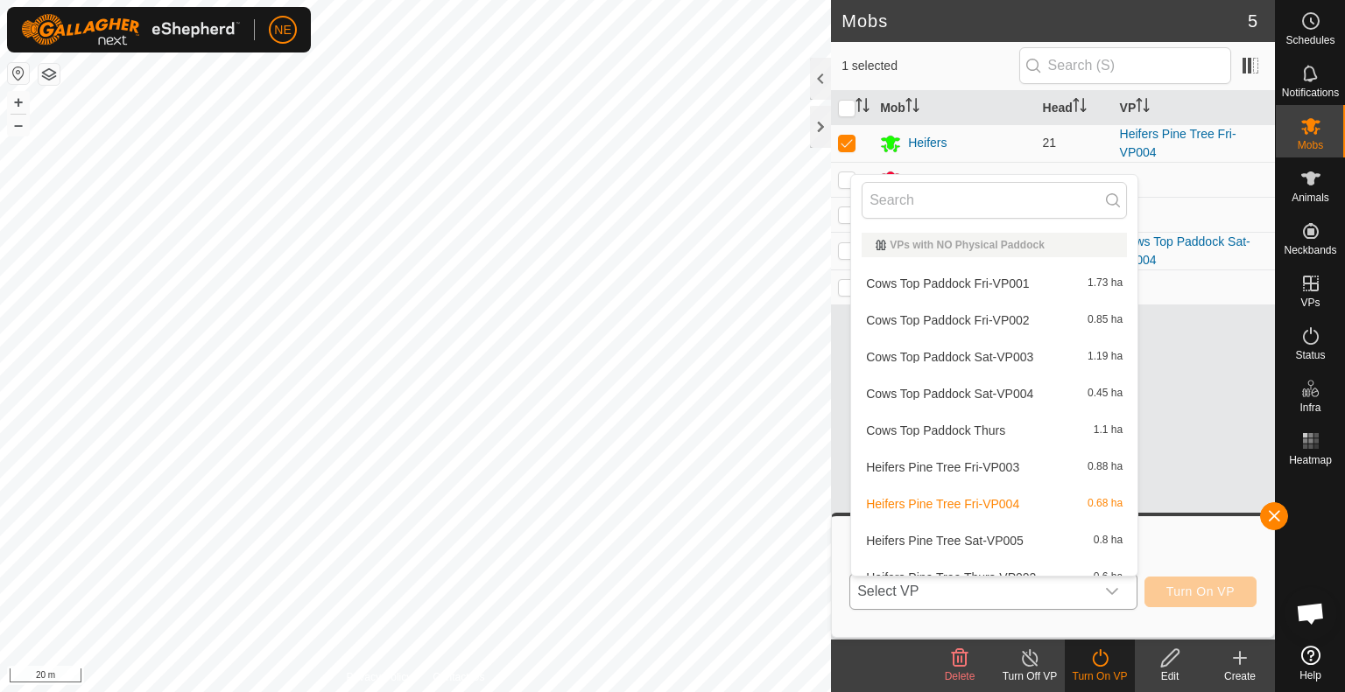
scroll to position [19, 0]
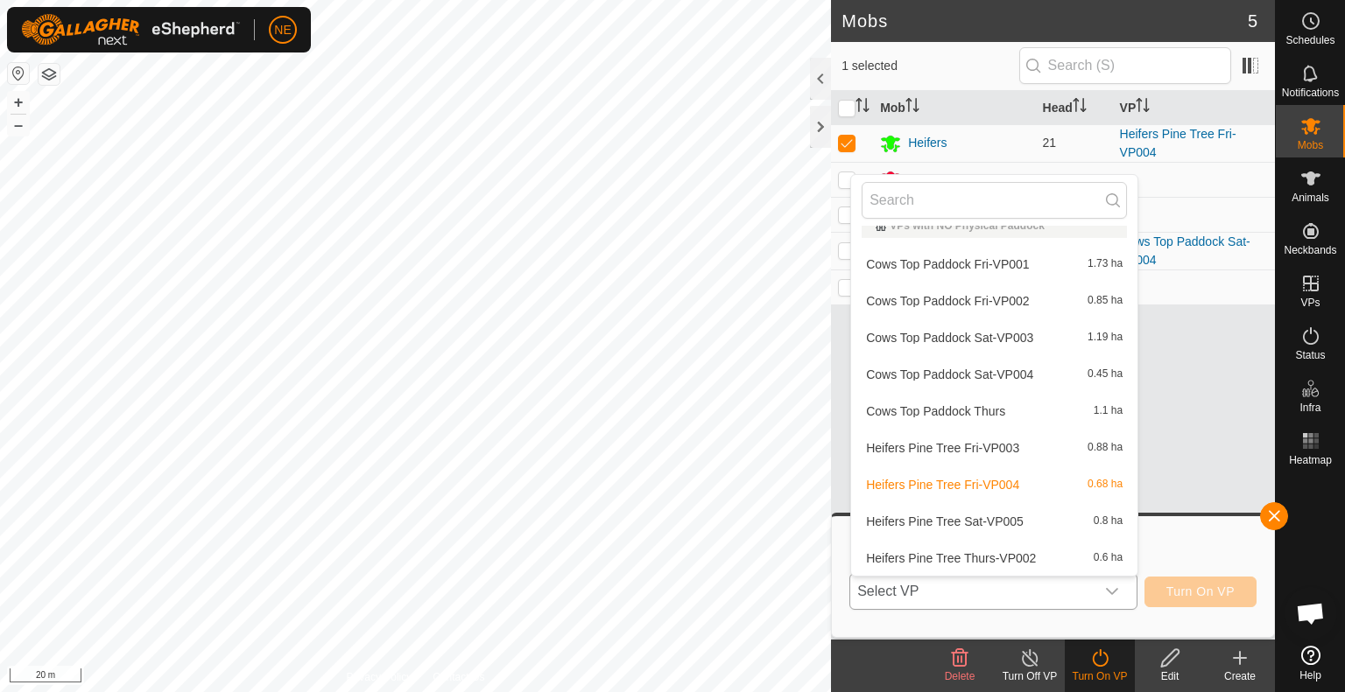
click at [995, 521] on li "Heifers Pine Tree Sat-VP005 0.8 ha" at bounding box center [994, 521] width 286 height 35
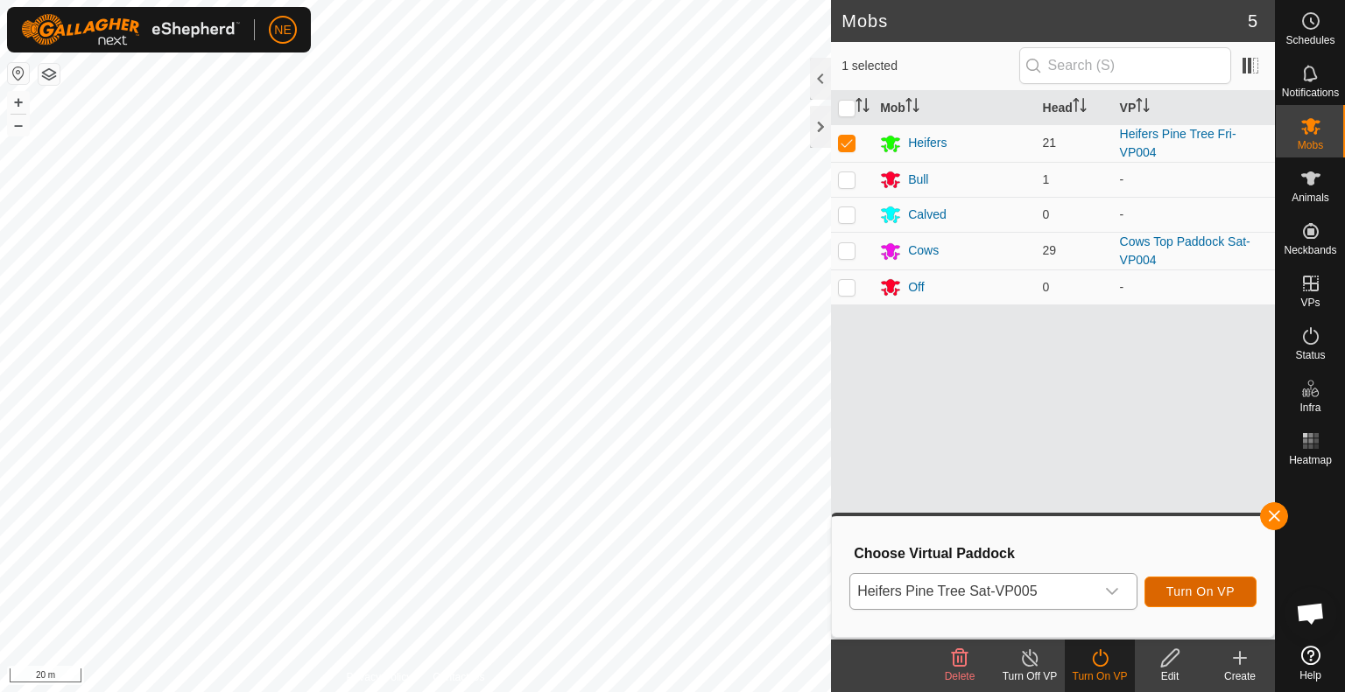
click at [1163, 588] on button "Turn On VP" at bounding box center [1200, 592] width 112 height 31
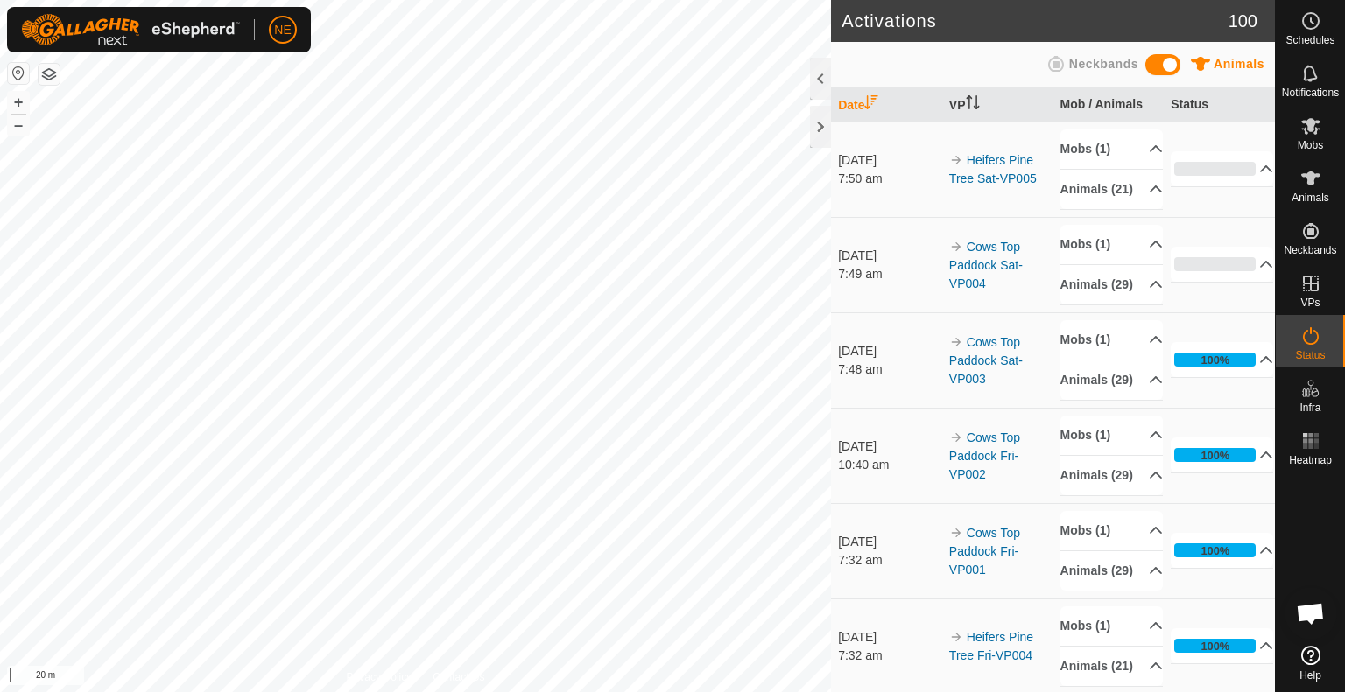
click at [445, 692] on html "NE Schedules Notifications Mobs Animals Neckbands VPs Status Infra Heatmap Help…" at bounding box center [672, 346] width 1345 height 692
